Goal: Find specific page/section: Find specific page/section

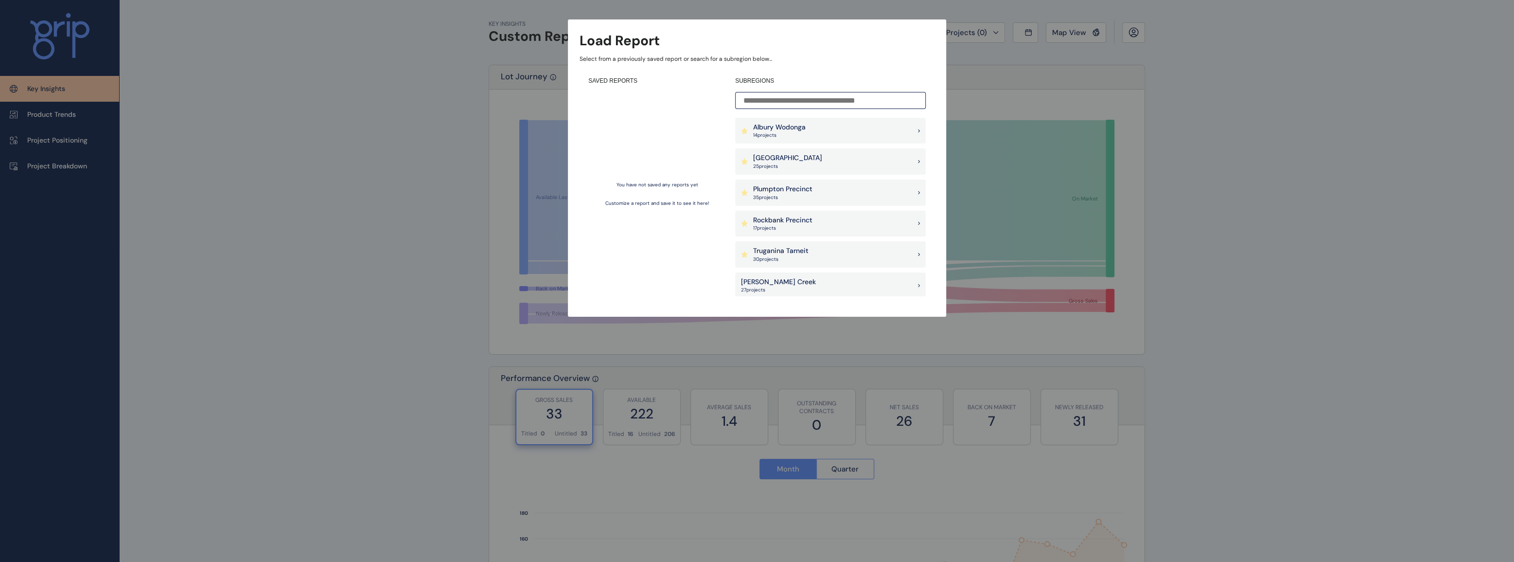
click at [776, 130] on p "Albury Wodonga" at bounding box center [779, 128] width 53 height 10
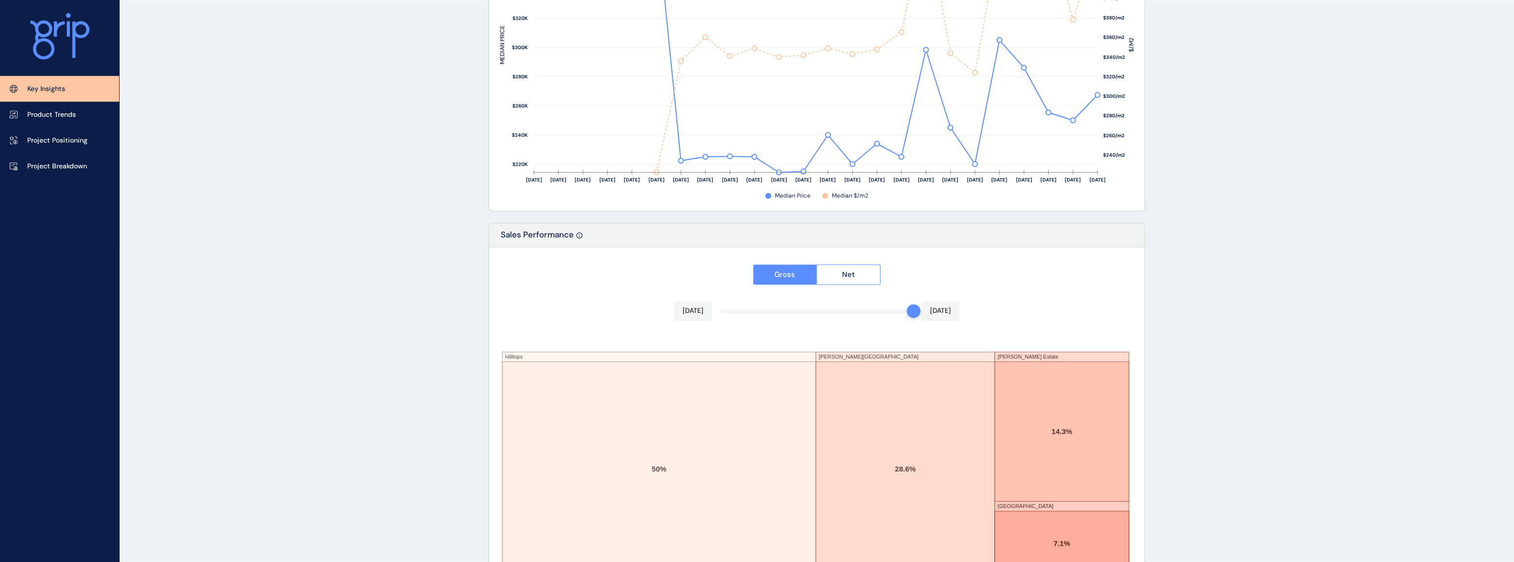
scroll to position [1485, 0]
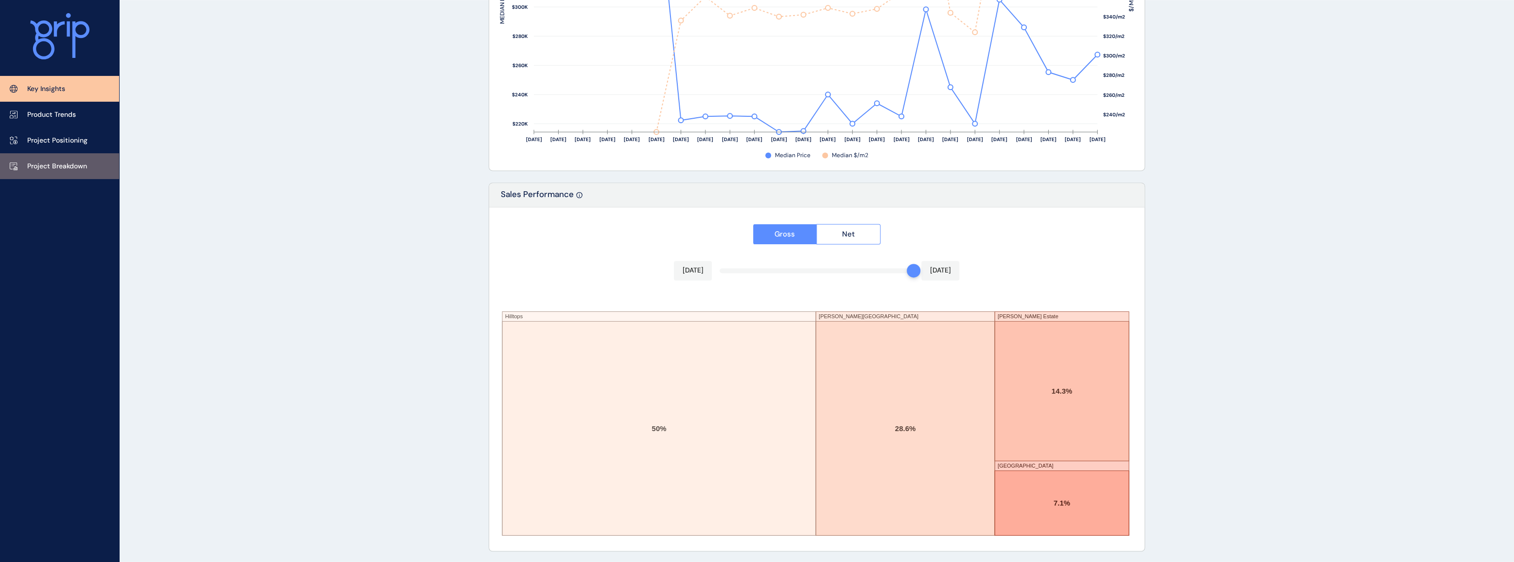
click at [63, 164] on p "Project Breakdown" at bounding box center [57, 166] width 60 height 10
